Goal: Find specific page/section: Locate a particular part of the current website

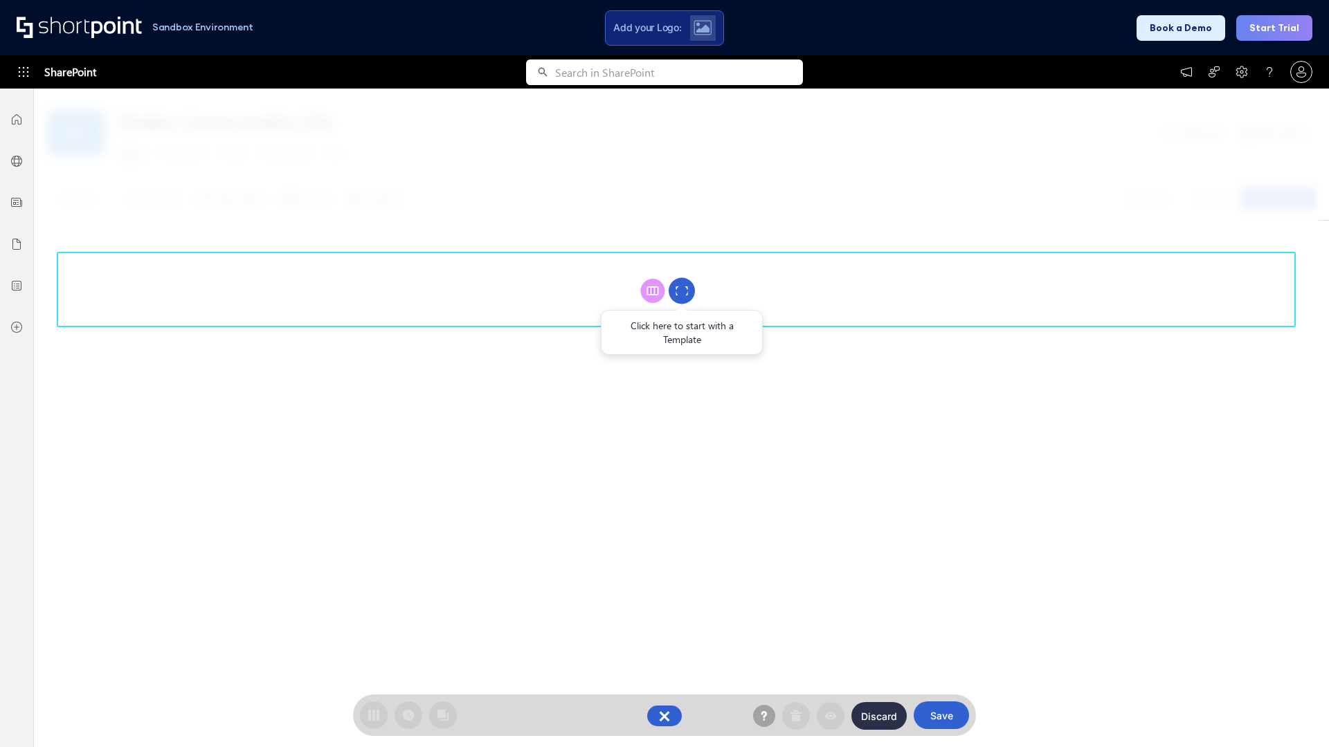
click at [682, 291] on circle at bounding box center [682, 291] width 26 height 26
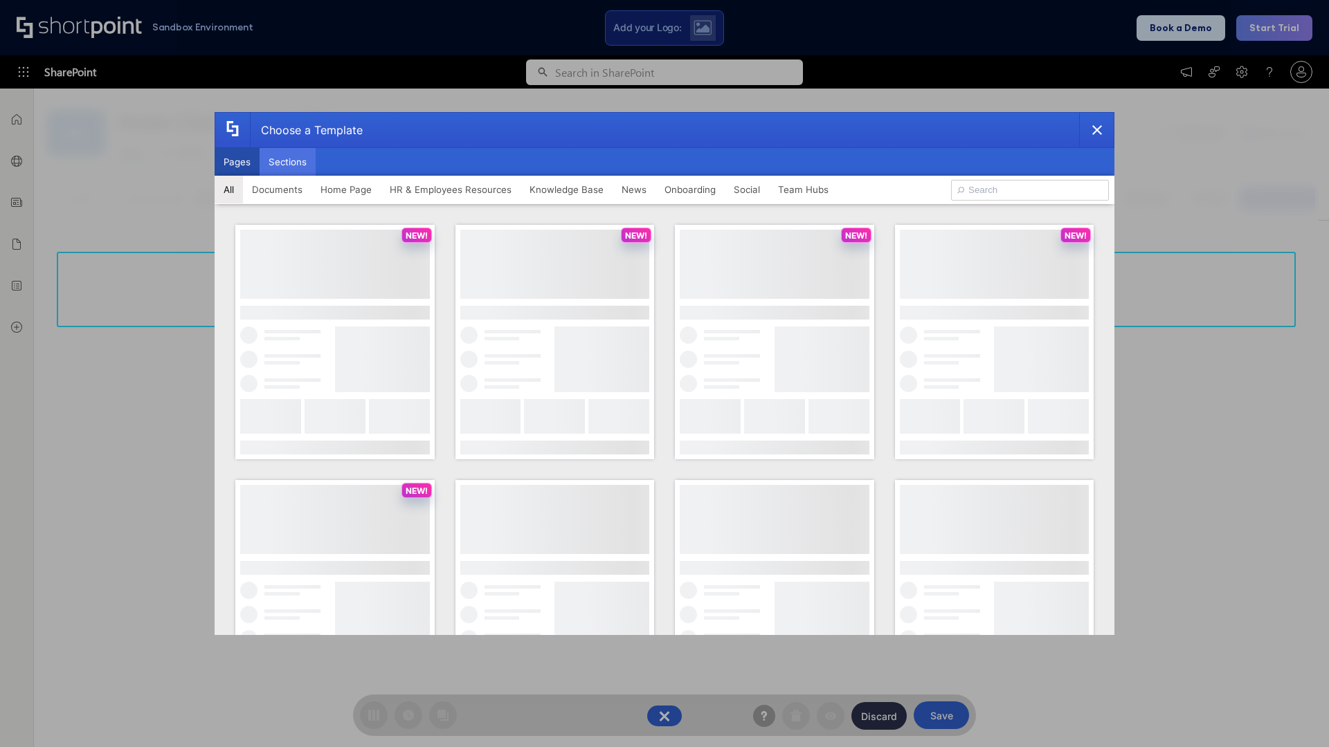
click at [287, 162] on button "Sections" at bounding box center [288, 162] width 56 height 28
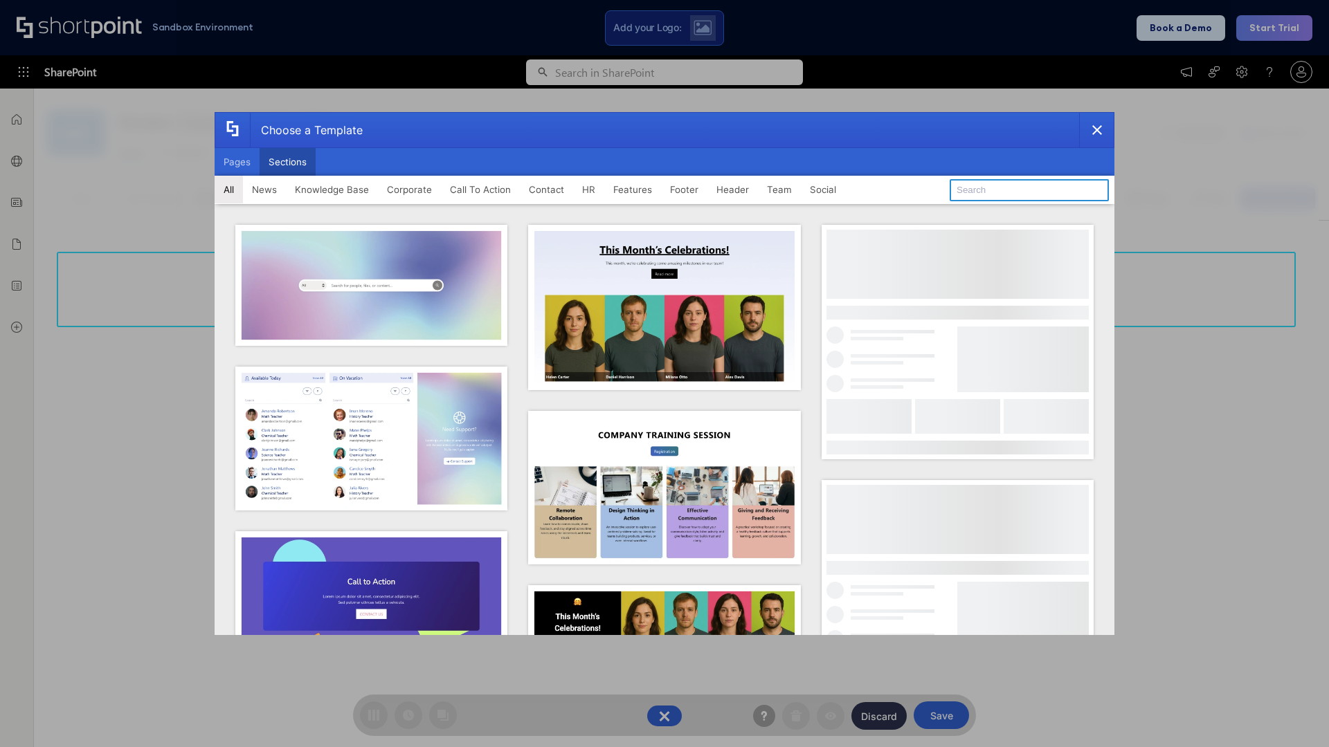
type input "Cards"
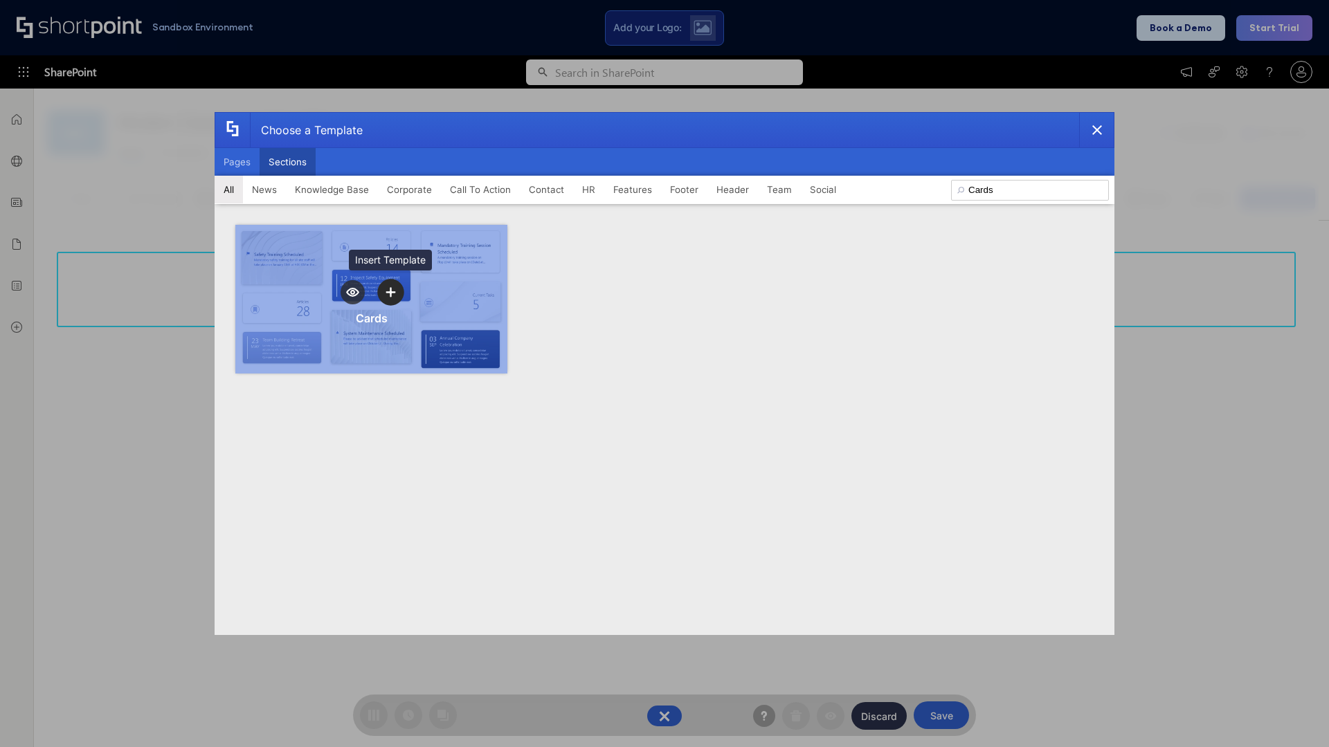
click at [390, 292] on icon "template selector" at bounding box center [390, 292] width 10 height 10
